Goal: Find specific fact: Locate a discrete piece of known information

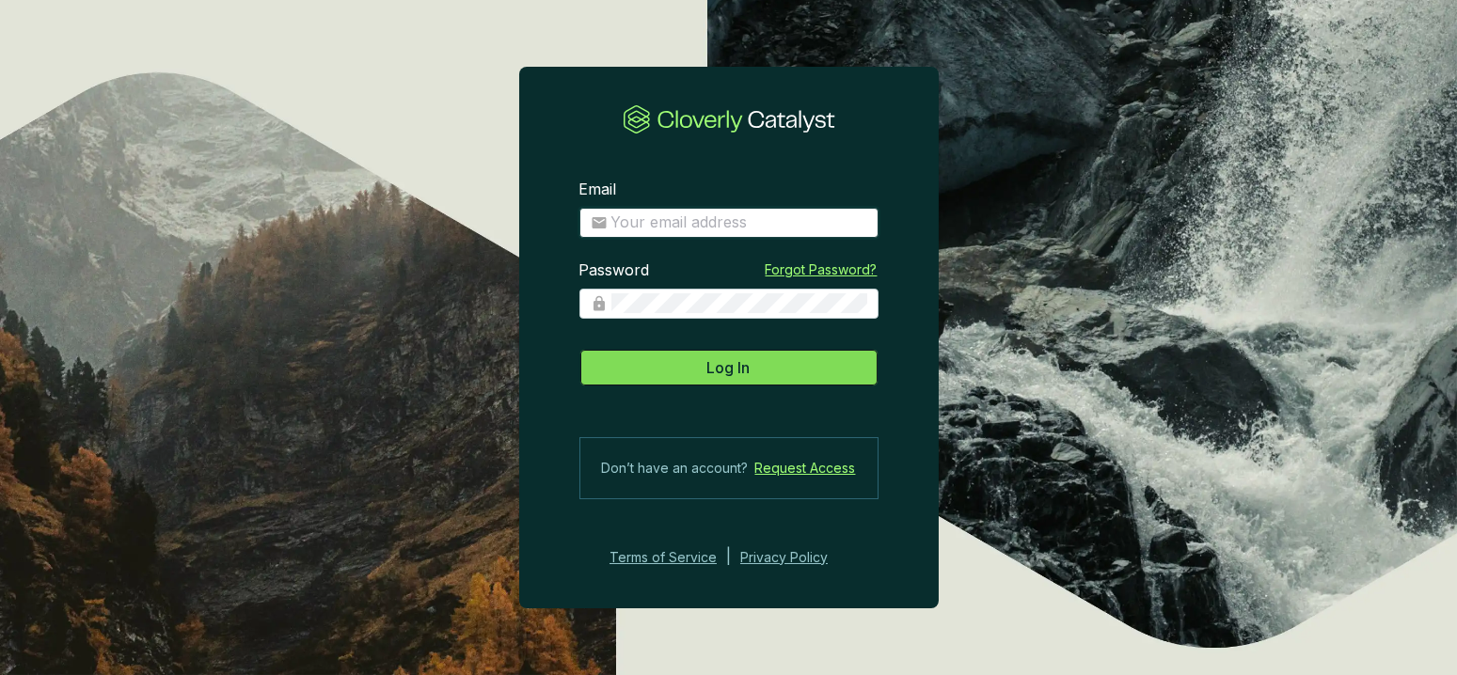
type input "[PERSON_NAME][EMAIL_ADDRESS][DOMAIN_NAME]"
click at [702, 373] on button "Log In" at bounding box center [729, 368] width 299 height 38
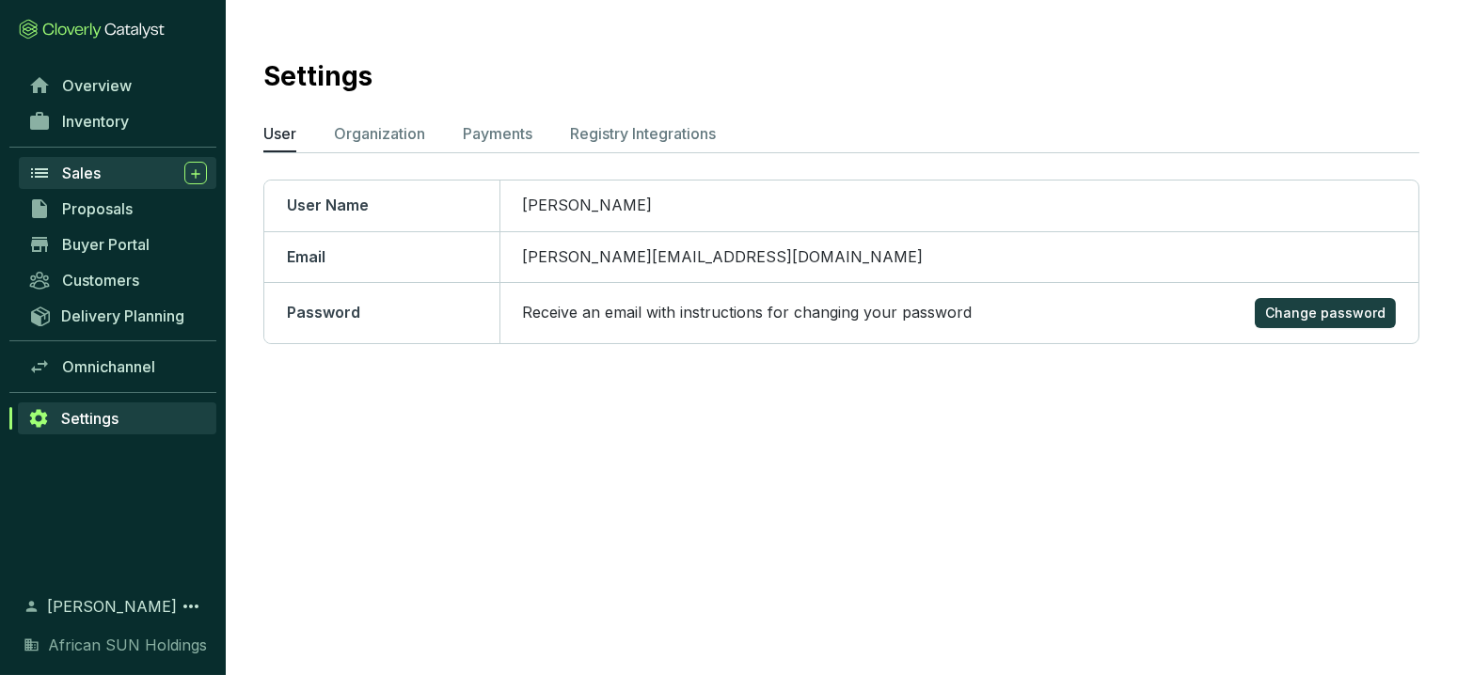
click at [99, 178] on span "Sales" at bounding box center [81, 173] width 39 height 19
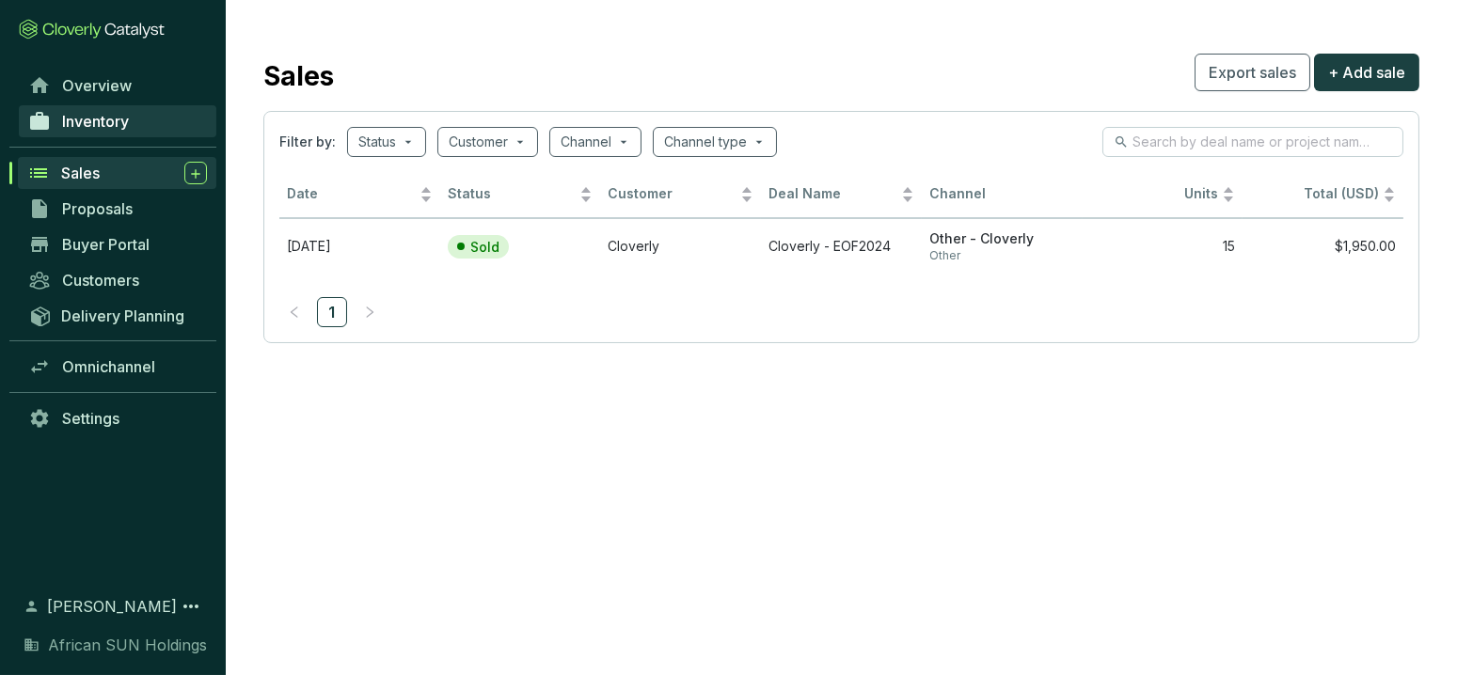
click at [93, 123] on span "Inventory" at bounding box center [95, 121] width 67 height 19
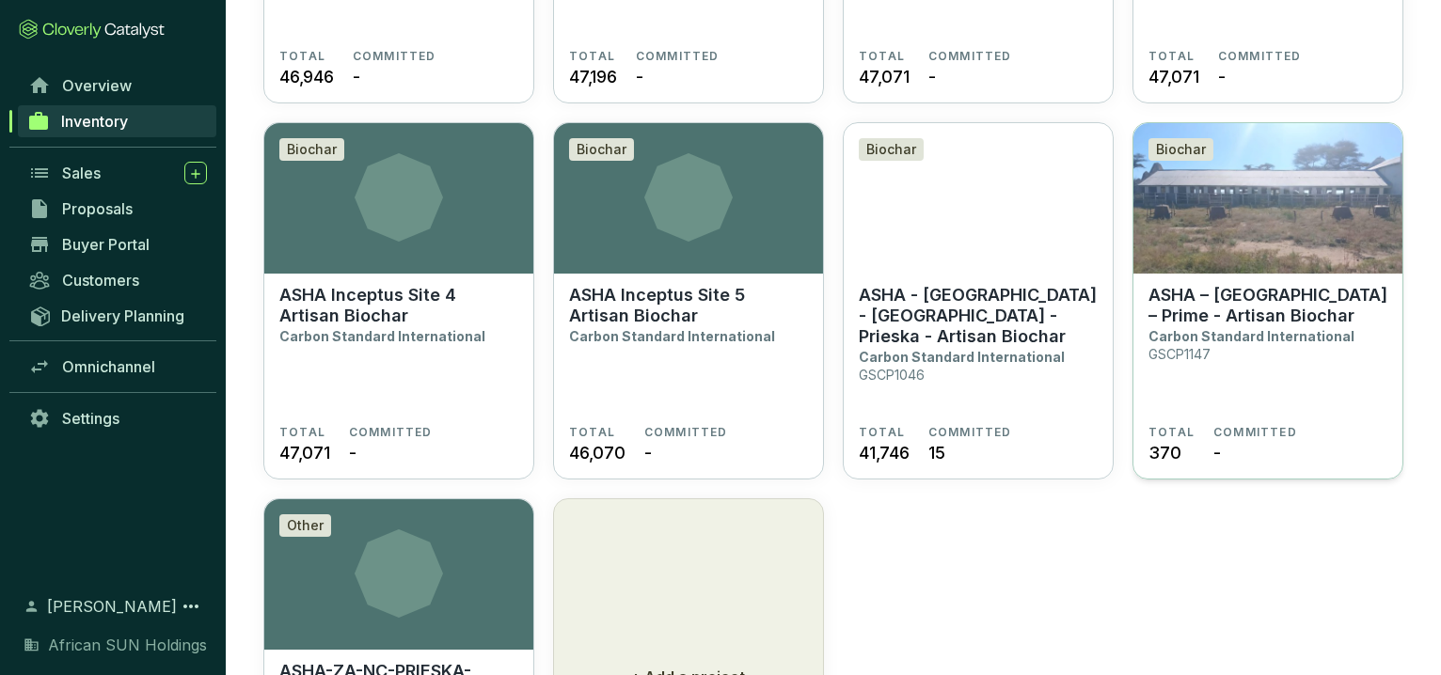
scroll to position [1411, 0]
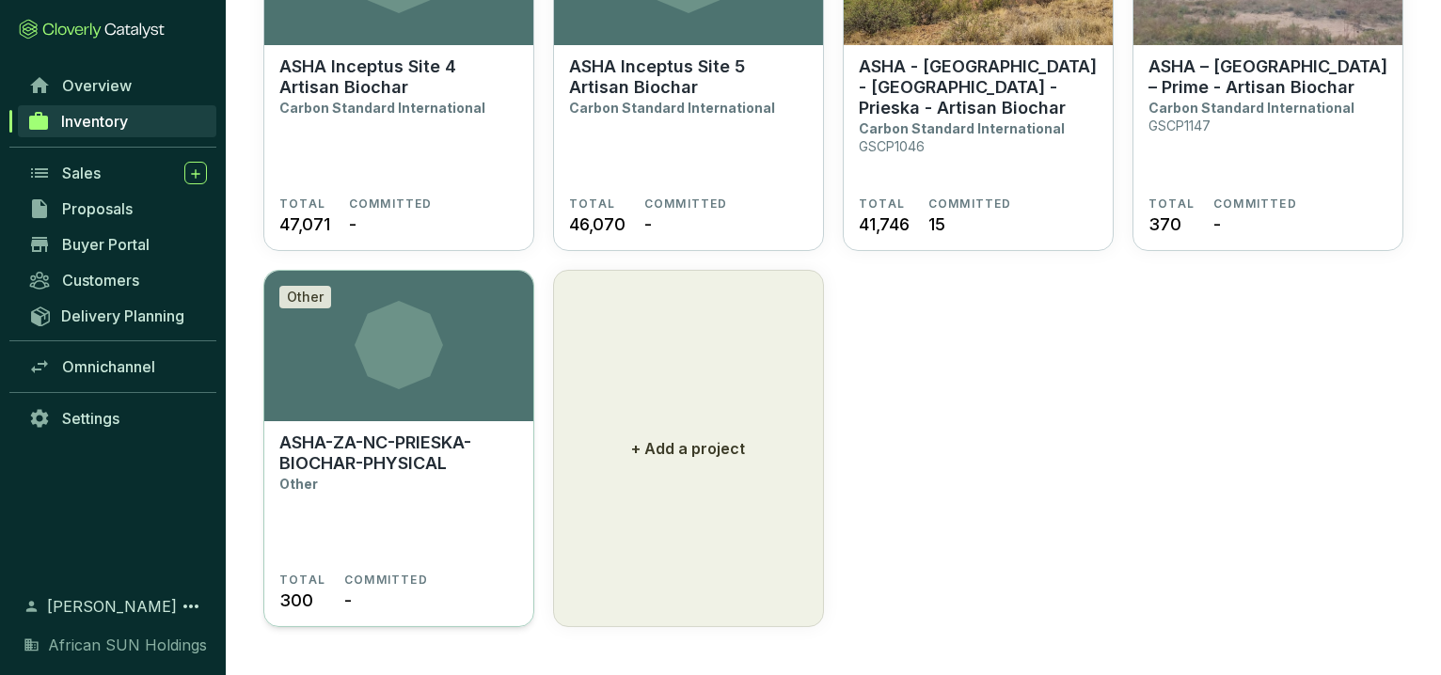
click at [430, 444] on p "ASHA-ZA-NC-PRIESKA-BIOCHAR-PHYSICAL" at bounding box center [398, 453] width 239 height 41
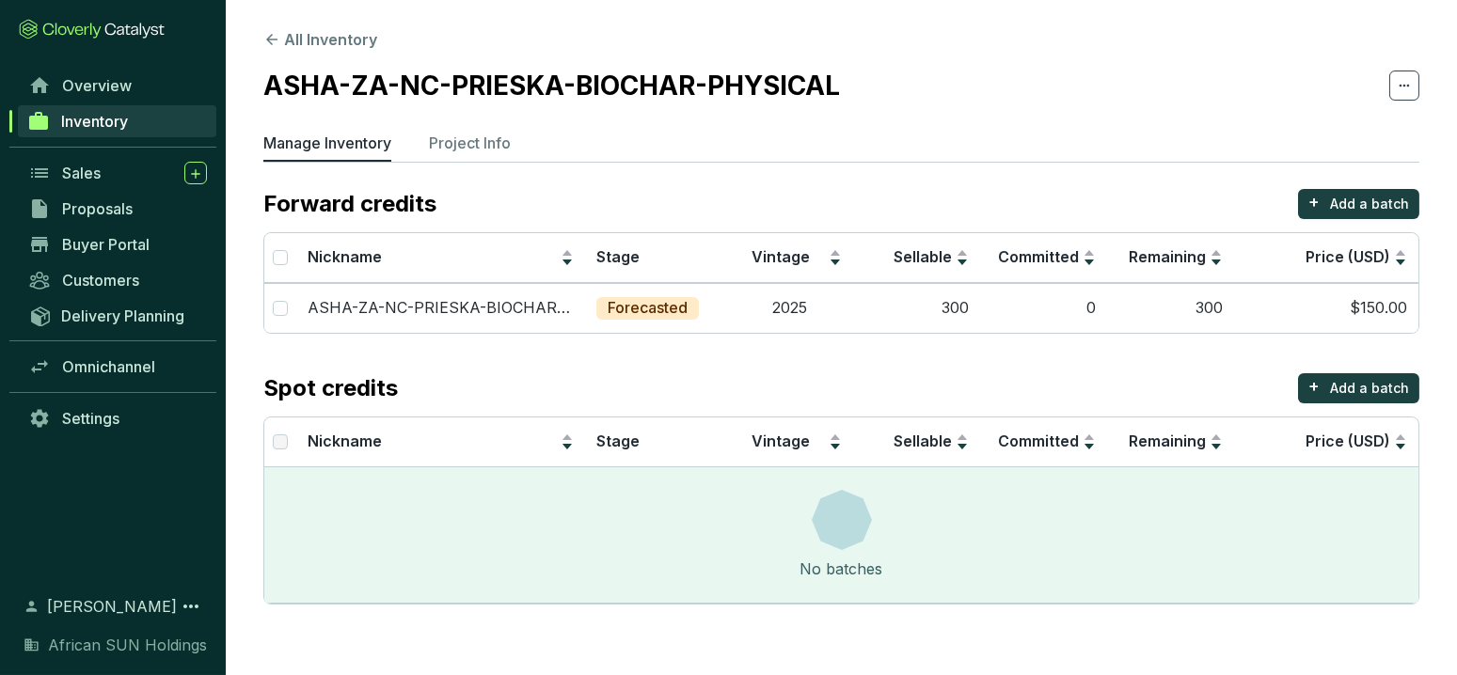
click at [1078, 578] on div "No batches" at bounding box center [841, 535] width 1154 height 135
click at [108, 123] on span "Inventory" at bounding box center [94, 121] width 67 height 19
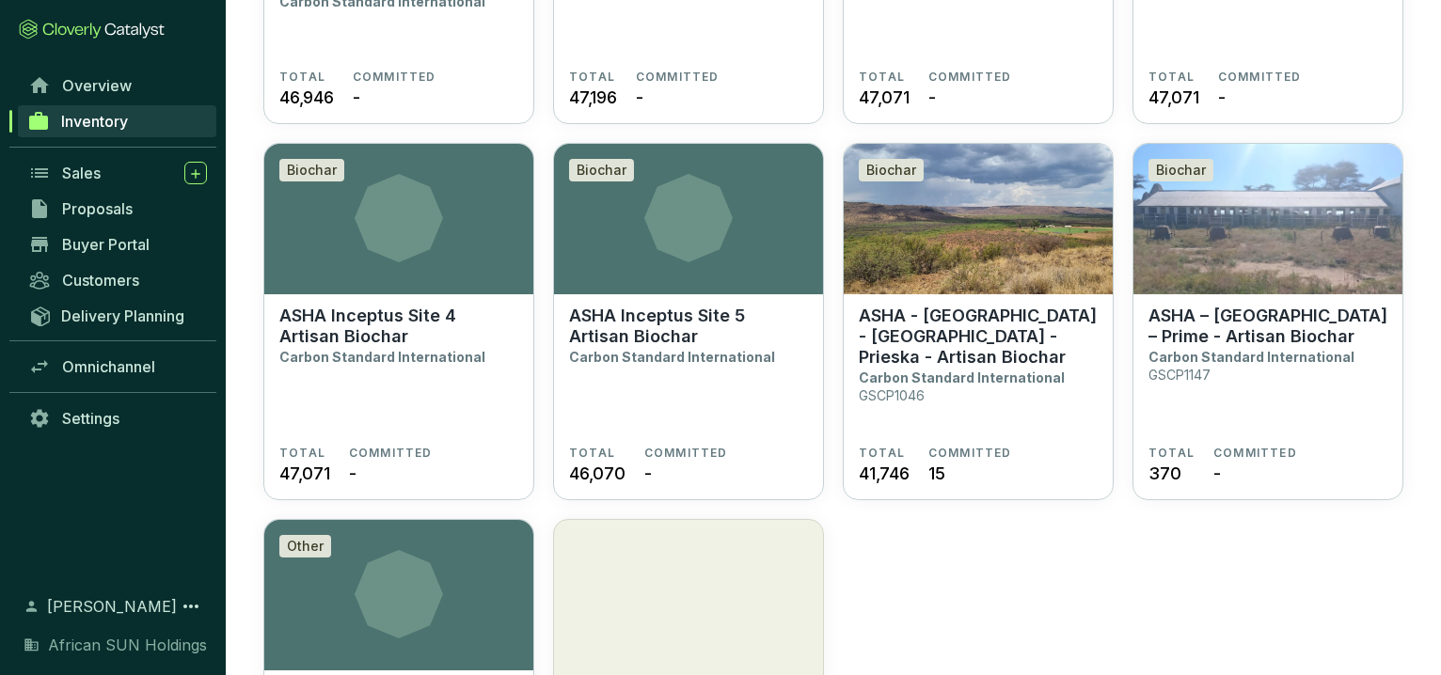
scroll to position [1411, 0]
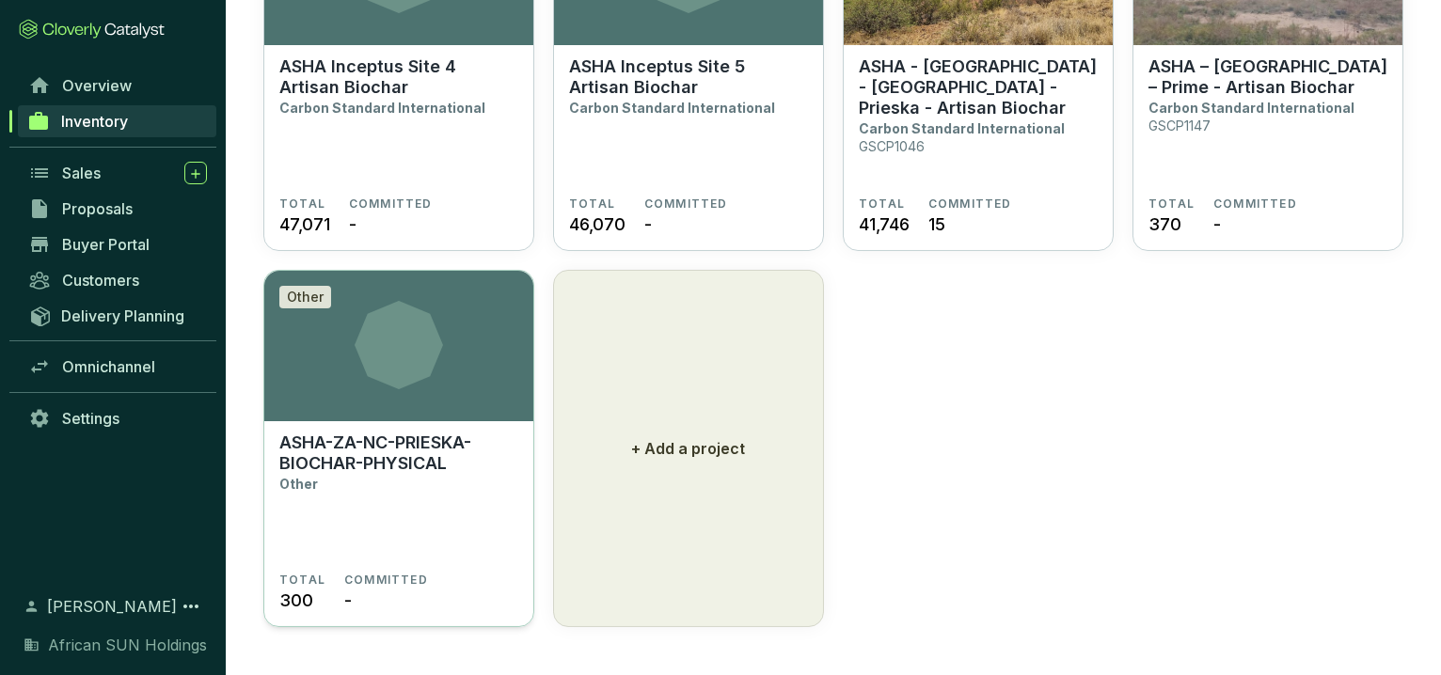
click at [381, 445] on p "ASHA-ZA-NC-PRIESKA-BIOCHAR-PHYSICAL" at bounding box center [398, 453] width 239 height 41
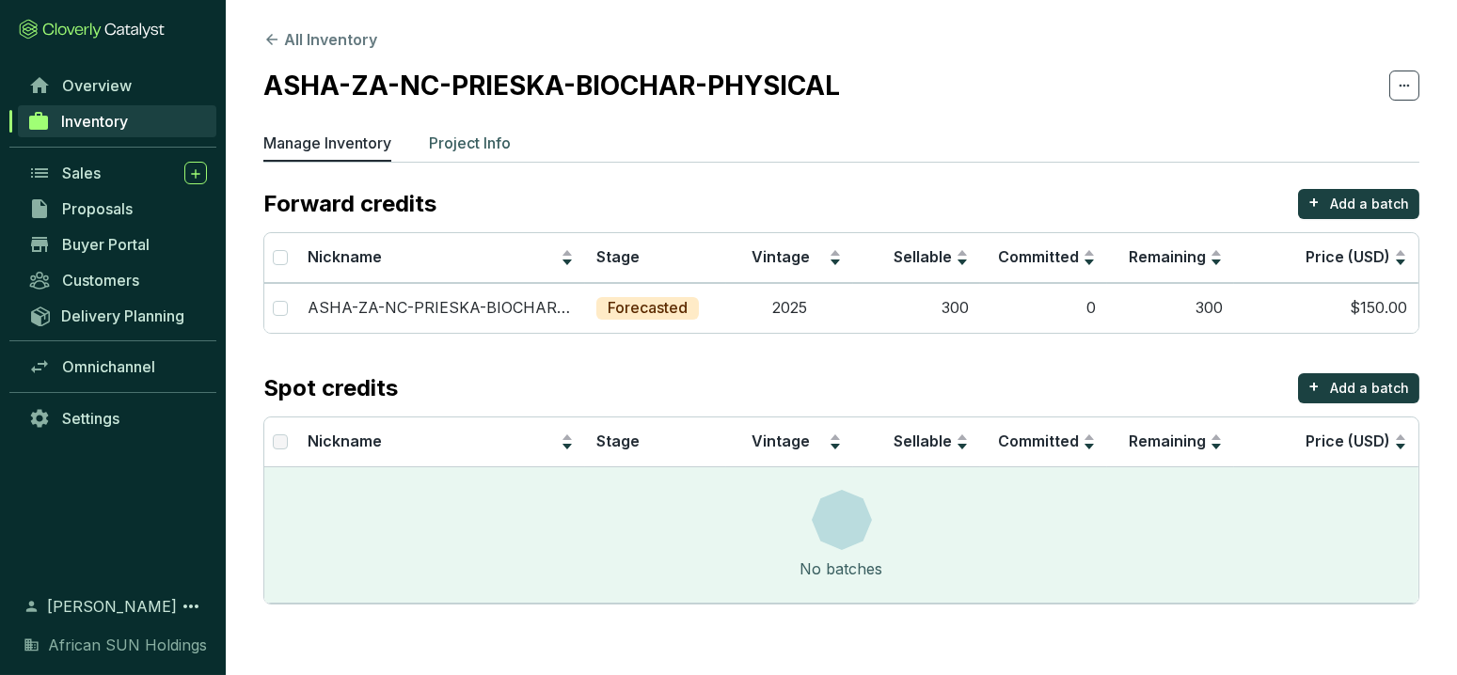
click at [482, 147] on p "Project Info" at bounding box center [470, 143] width 82 height 23
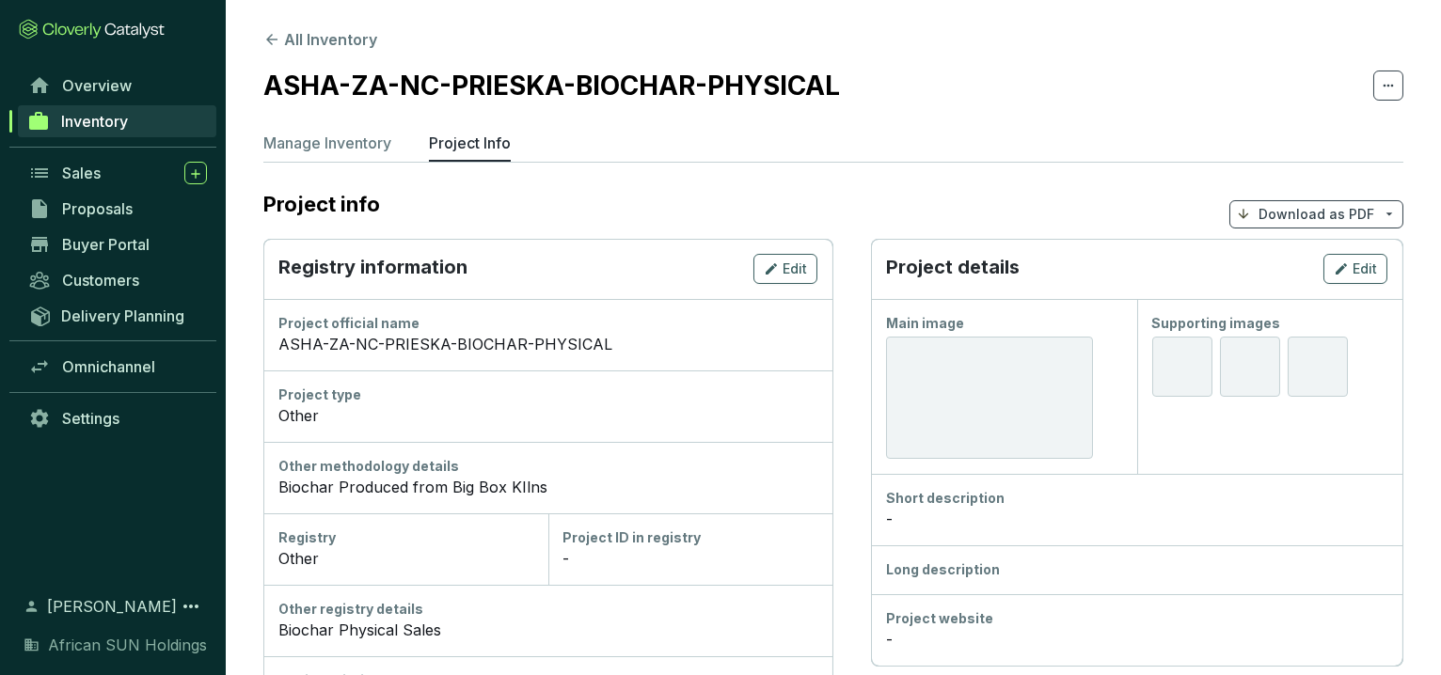
click at [122, 119] on span "Inventory" at bounding box center [94, 121] width 67 height 19
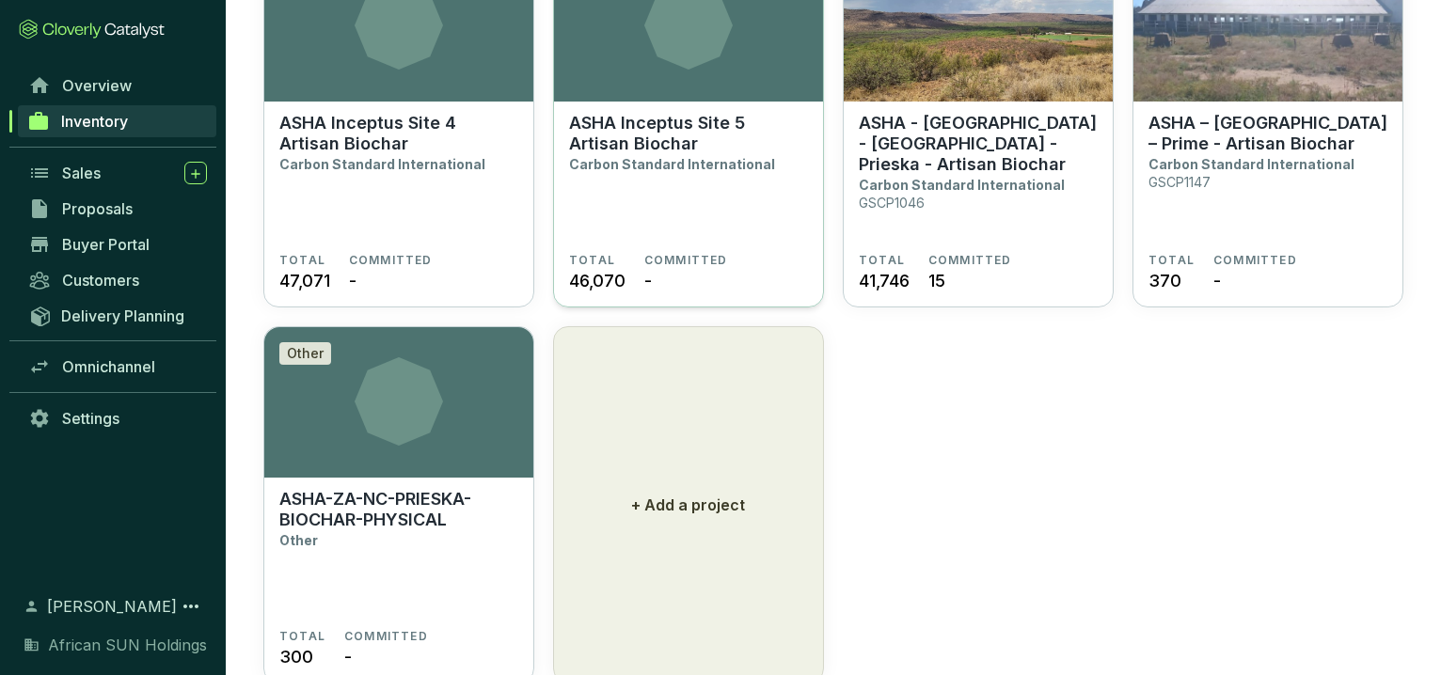
scroll to position [1307, 0]
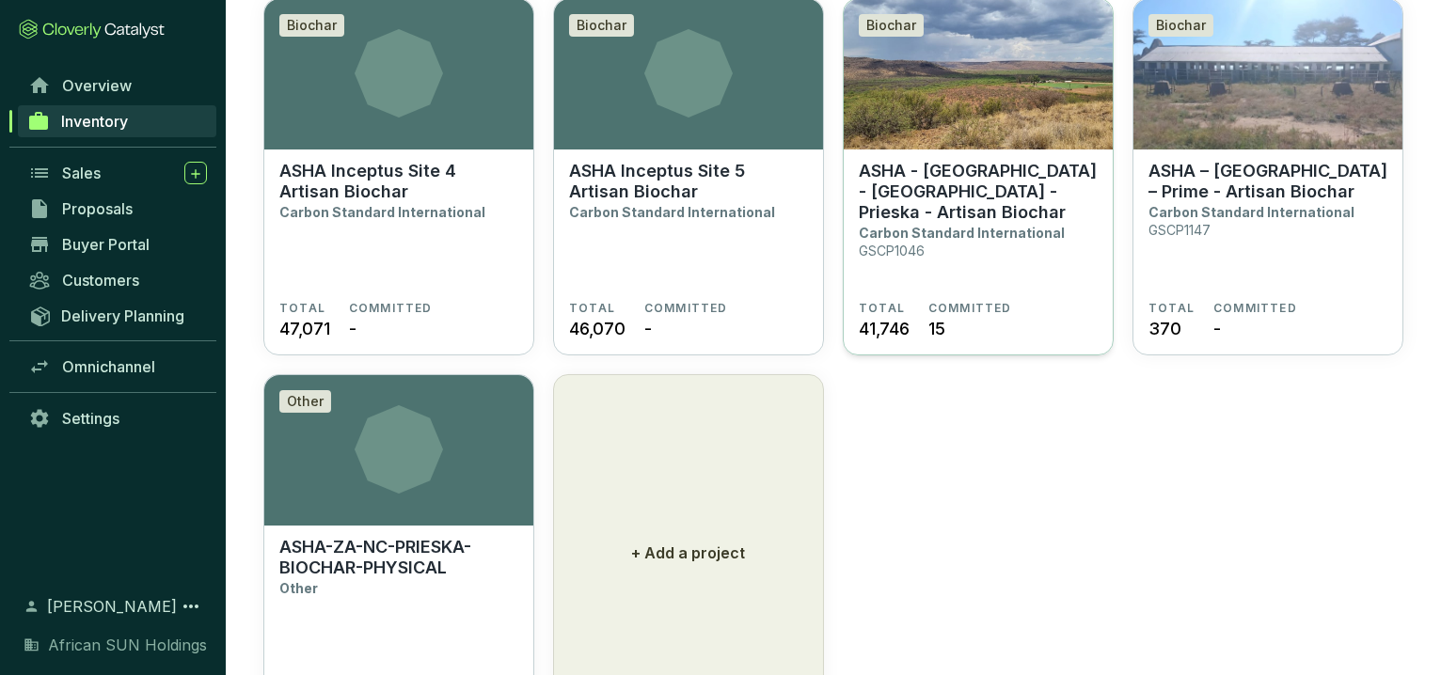
click at [928, 173] on p "ASHA - [GEOGRAPHIC_DATA] - [GEOGRAPHIC_DATA] - Prieska - Artisan Biochar" at bounding box center [978, 192] width 239 height 62
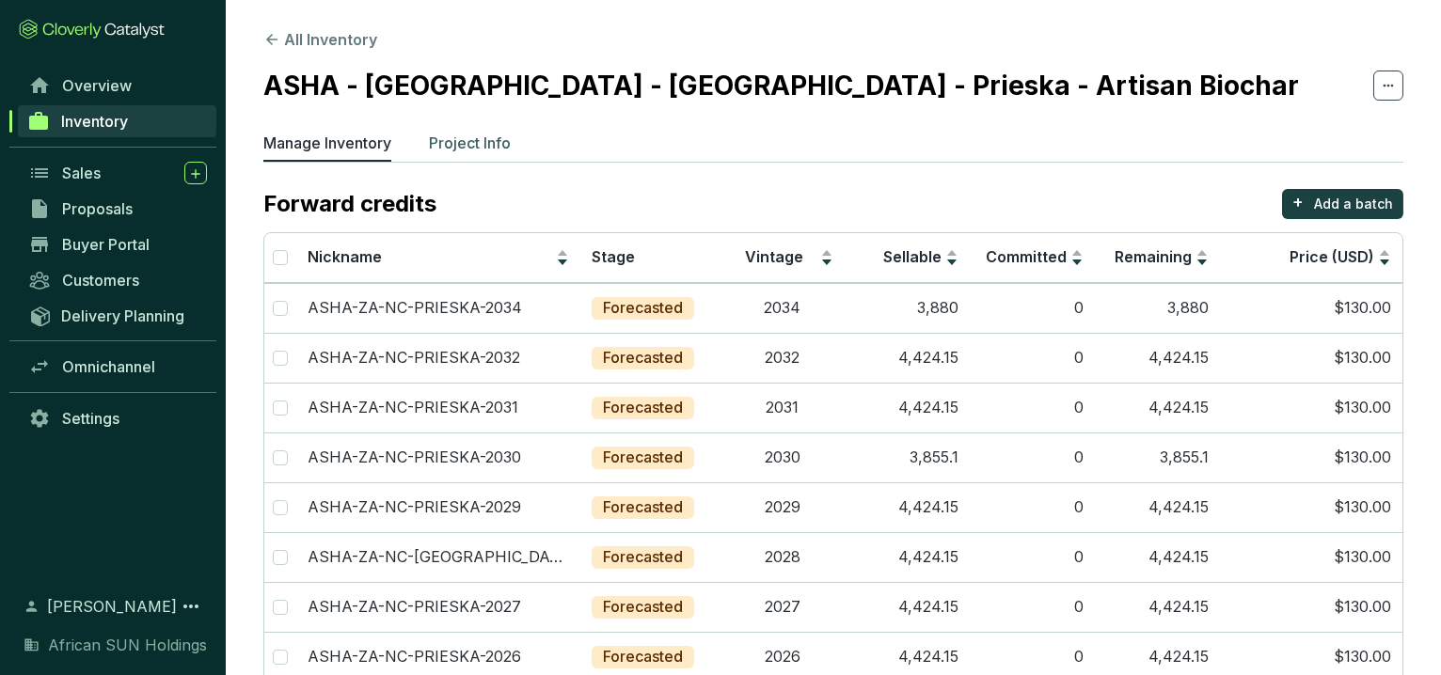
click at [477, 147] on p "Project Info" at bounding box center [470, 143] width 82 height 23
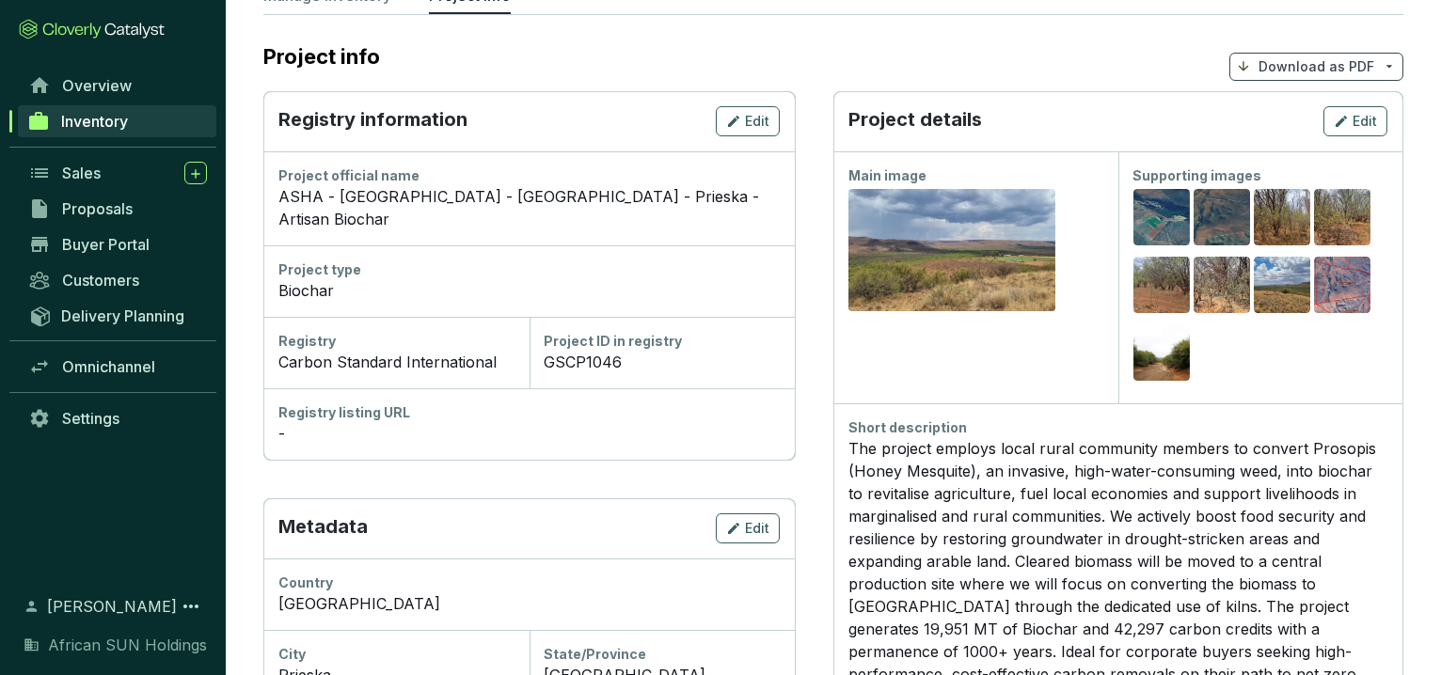
scroll to position [209, 0]
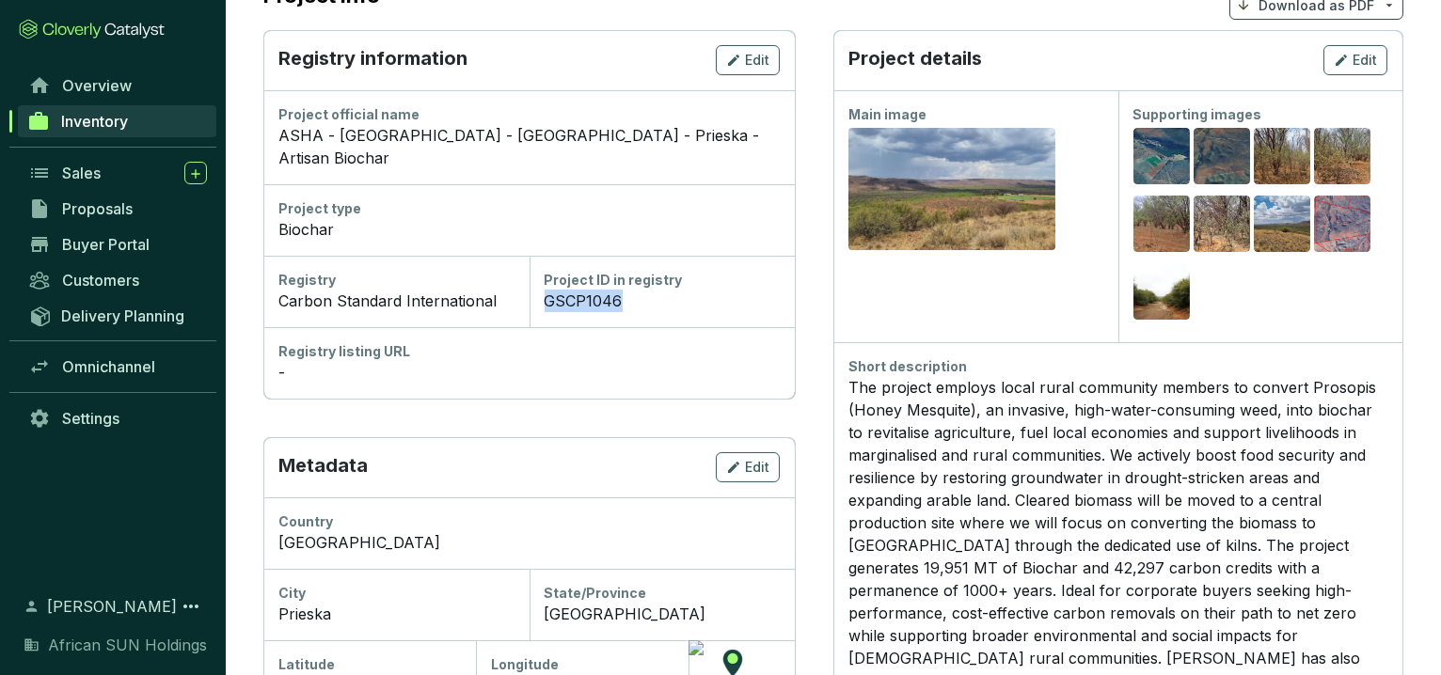
drag, startPoint x: 616, startPoint y: 277, endPoint x: 548, endPoint y: 272, distance: 68.8
click at [547, 290] on div "GSCP1046" at bounding box center [663, 301] width 236 height 23
copy div "GSCP1046"
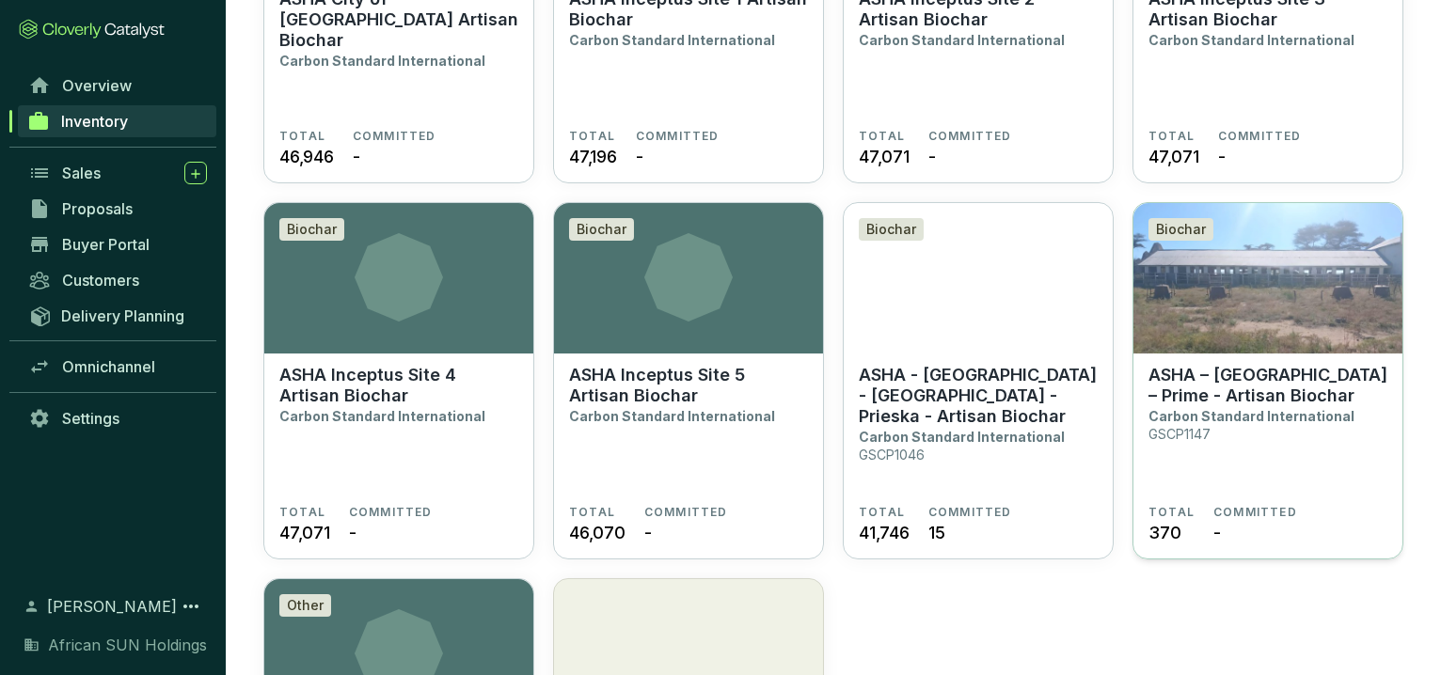
scroll to position [1098, 0]
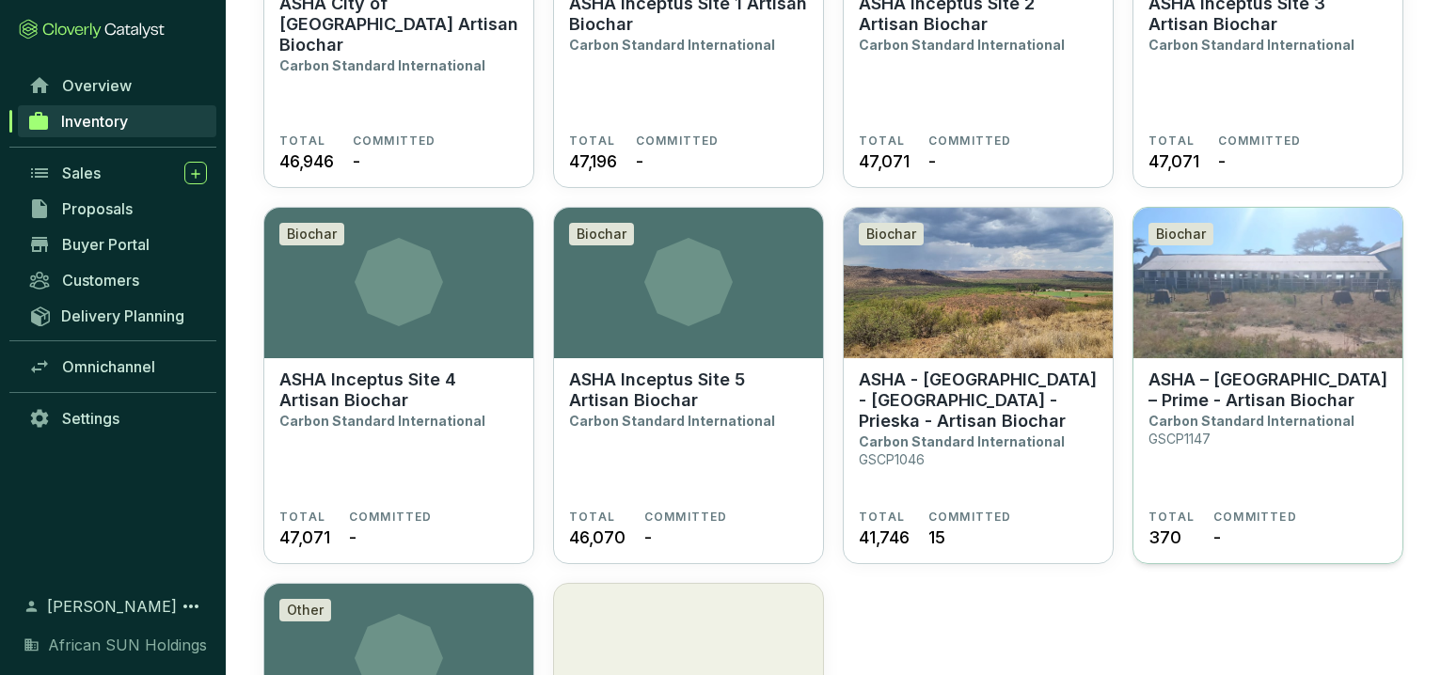
click at [1223, 382] on p "ASHA – [GEOGRAPHIC_DATA] – Prime - Artisan Biochar" at bounding box center [1268, 390] width 239 height 41
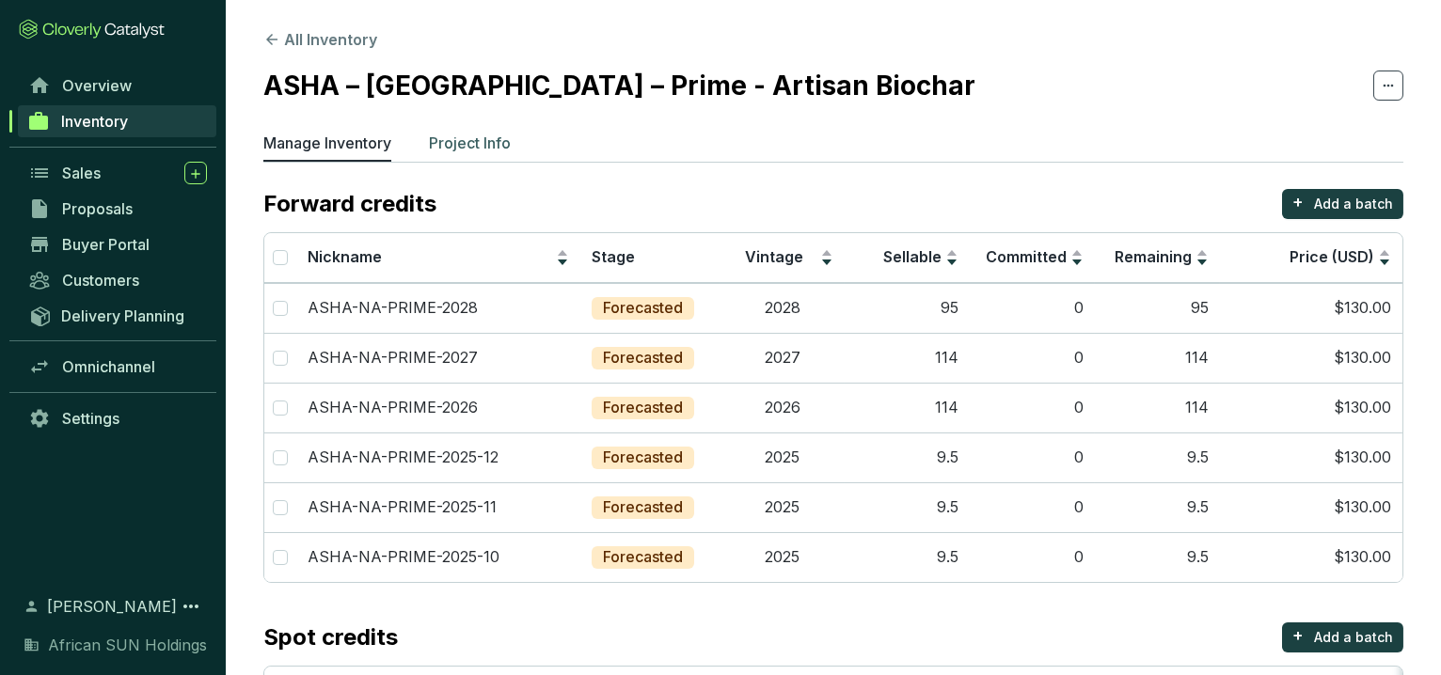
click at [494, 149] on p "Project Info" at bounding box center [470, 143] width 82 height 23
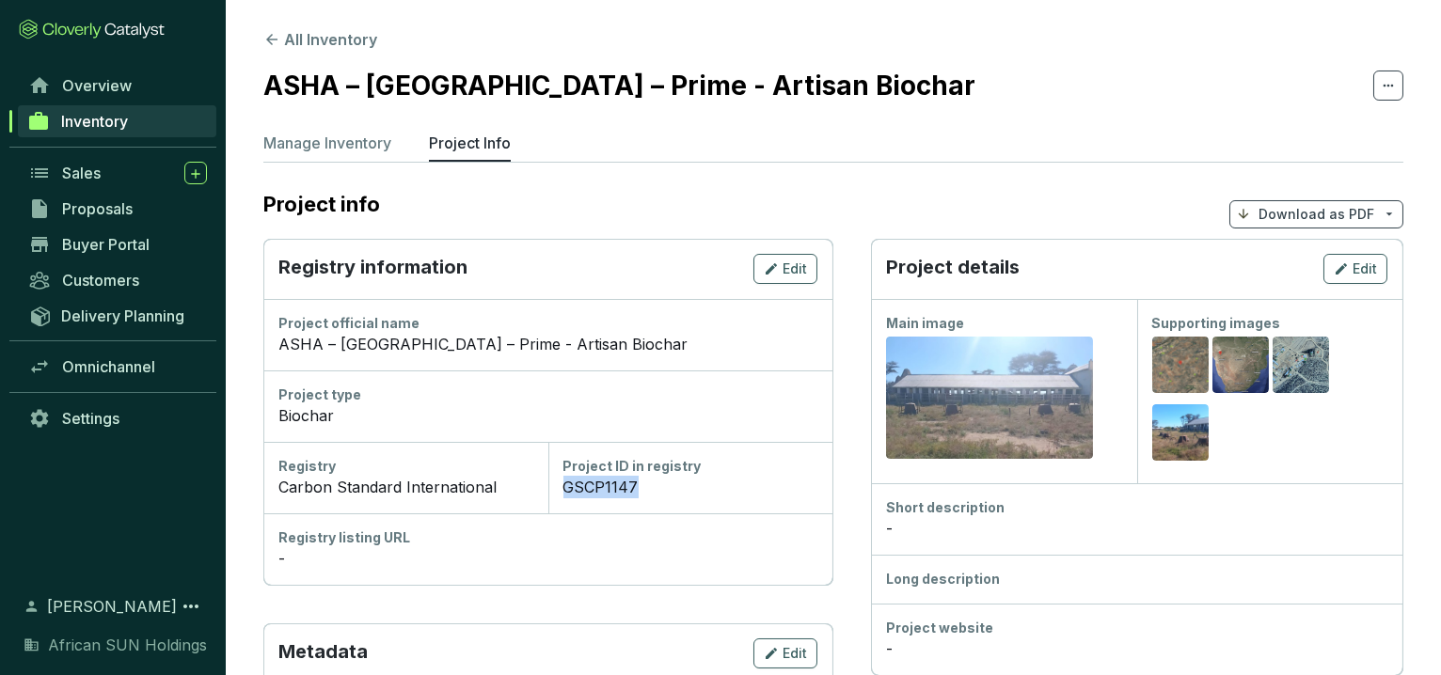
drag, startPoint x: 634, startPoint y: 493, endPoint x: 558, endPoint y: 483, distance: 76.9
click at [558, 483] on div "Project ID in registry GSCP1147" at bounding box center [690, 477] width 285 height 71
copy div "GSCP1147"
